Goal: Transaction & Acquisition: Download file/media

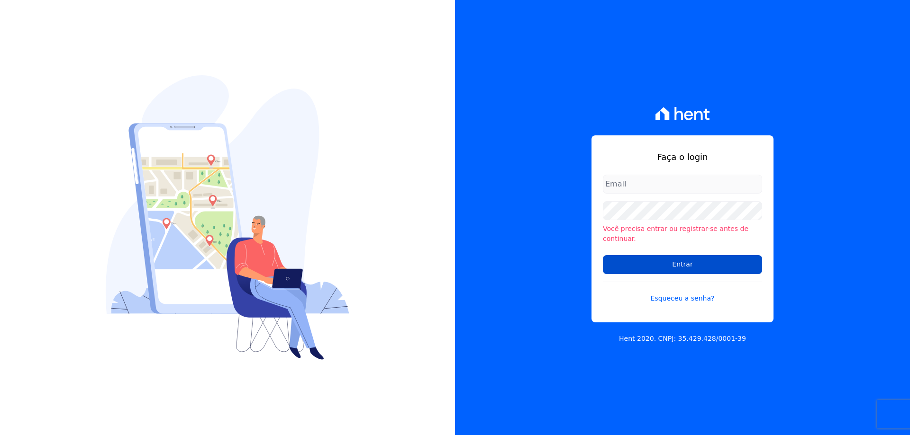
type input "[PERSON_NAME][EMAIL_ADDRESS][PERSON_NAME][DOMAIN_NAME]"
click at [643, 257] on input "Entrar" at bounding box center [682, 264] width 159 height 19
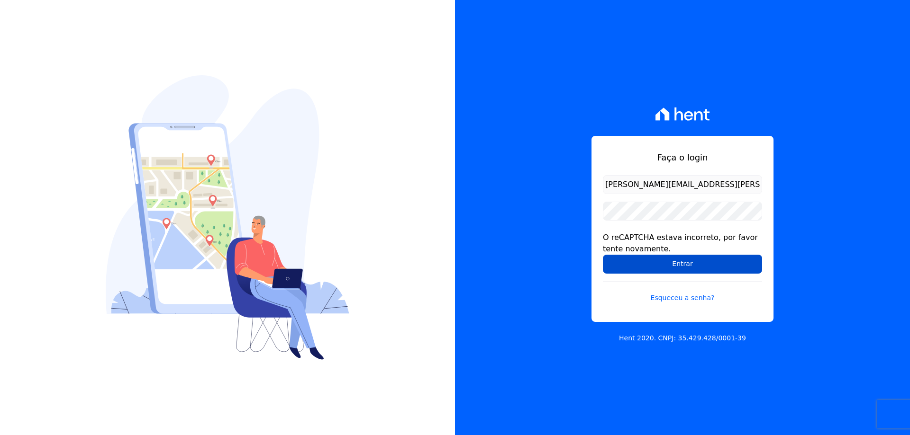
click at [627, 262] on input "Entrar" at bounding box center [682, 264] width 159 height 19
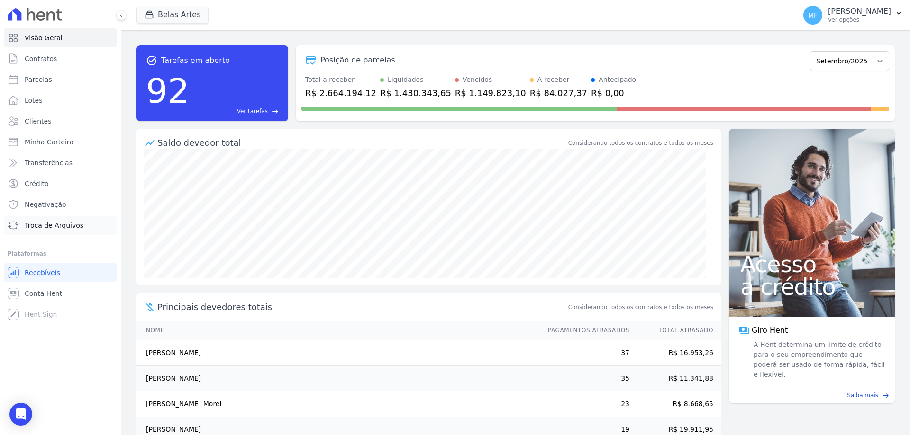
click at [56, 228] on span "Troca de Arquivos" at bounding box center [54, 225] width 59 height 9
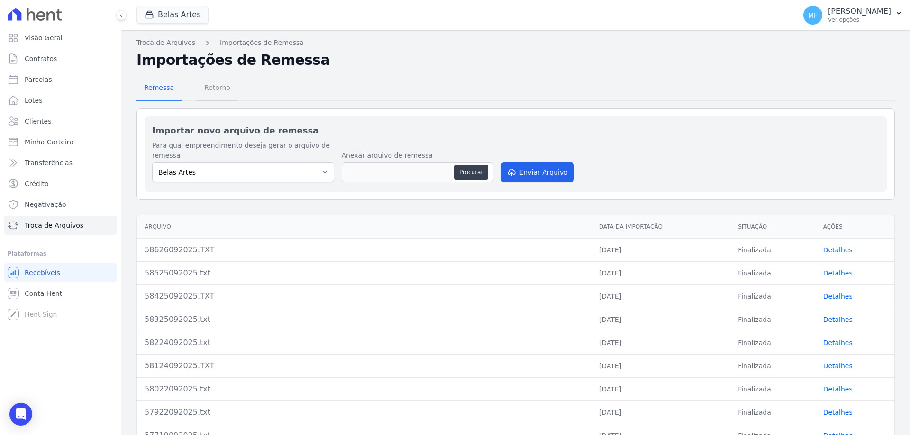
click at [199, 84] on span "Retorno" at bounding box center [217, 87] width 37 height 19
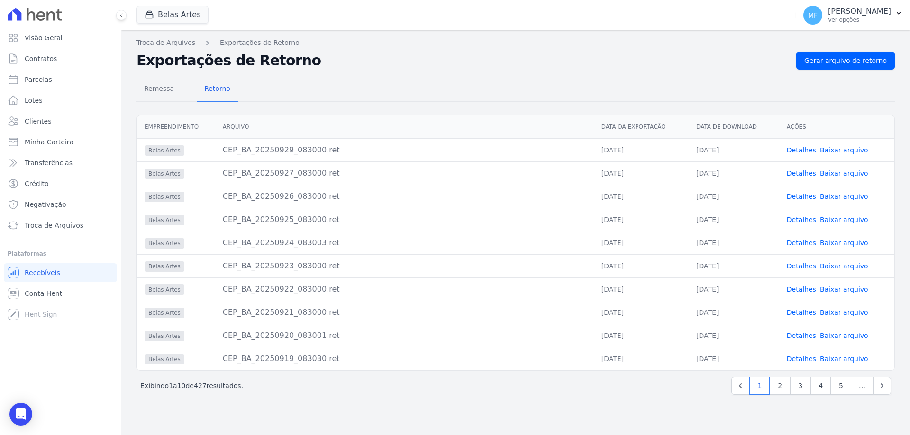
click at [858, 268] on link "Baixar arquivo" at bounding box center [844, 266] width 48 height 8
click at [63, 297] on link "Conta Hent" at bounding box center [60, 293] width 113 height 19
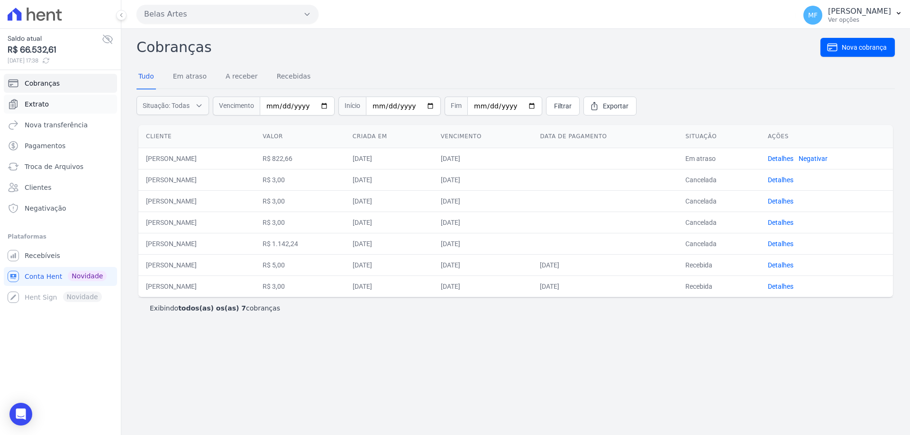
click at [39, 102] on span "Extrato" at bounding box center [37, 104] width 24 height 9
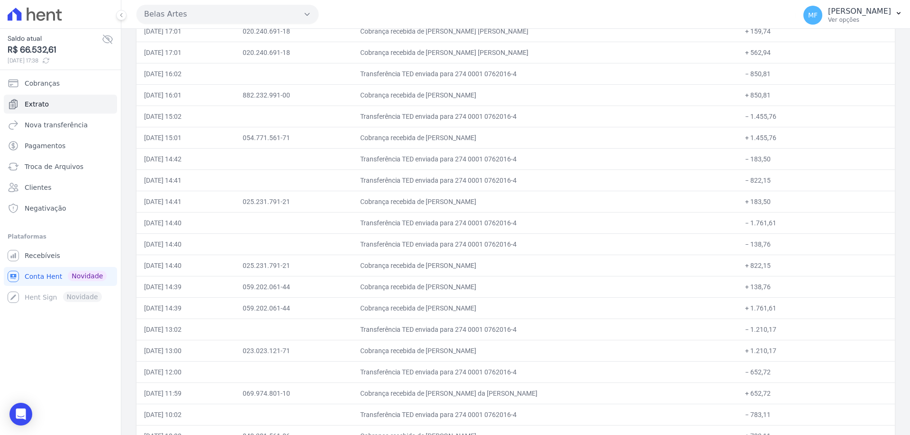
scroll to position [4549, 0]
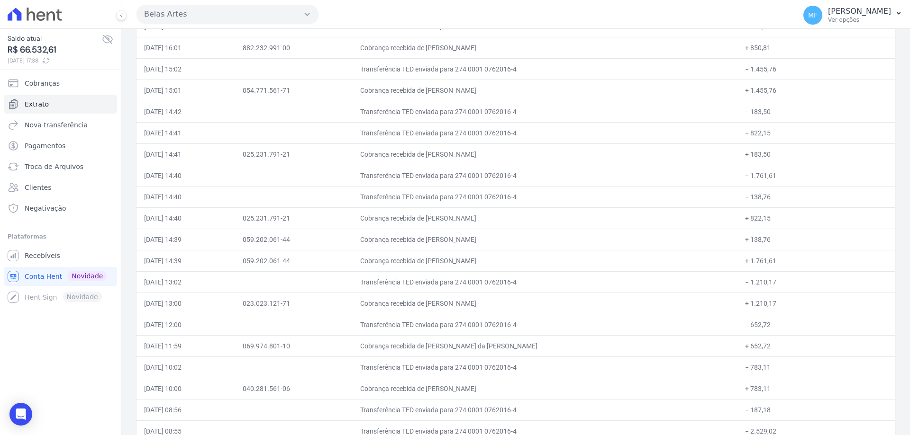
drag, startPoint x: 768, startPoint y: 302, endPoint x: 743, endPoint y: 304, distance: 25.2
click at [743, 304] on td "+ 1.210,17" at bounding box center [815, 303] width 157 height 21
copy td "1.210,17"
